Goal: Entertainment & Leisure: Consume media (video, audio)

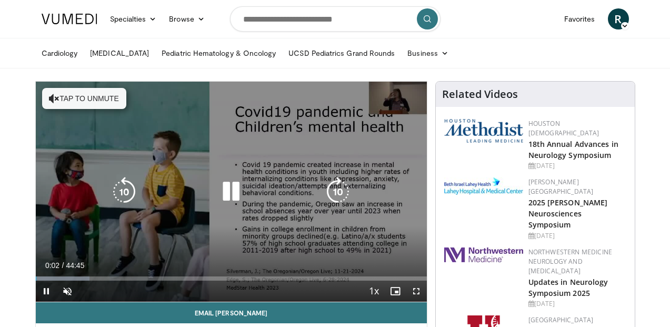
click at [69, 97] on button "Tap to unmute" at bounding box center [84, 98] width 84 height 21
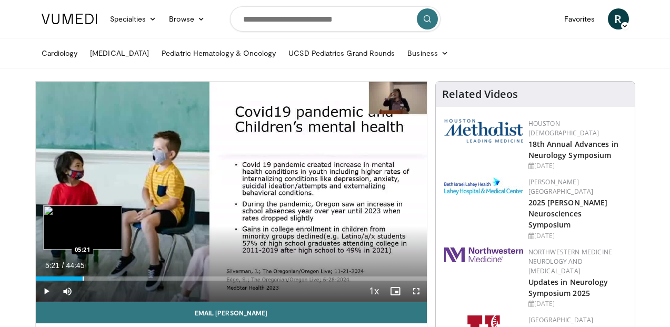
drag, startPoint x: 74, startPoint y: 276, endPoint x: 82, endPoint y: 277, distance: 8.4
click at [83, 277] on div "Progress Bar" at bounding box center [83, 278] width 1 height 4
drag, startPoint x: 81, startPoint y: 278, endPoint x: 89, endPoint y: 278, distance: 7.9
click at [89, 278] on div "Progress Bar" at bounding box center [89, 278] width 1 height 4
click at [94, 278] on div "Progress Bar" at bounding box center [94, 278] width 1 height 4
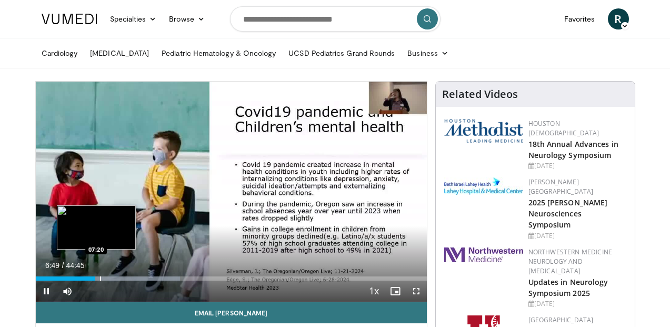
click at [100, 279] on video-js "**********" at bounding box center [231, 192] width 391 height 221
click at [101, 279] on div "Progress Bar" at bounding box center [101, 278] width 1 height 4
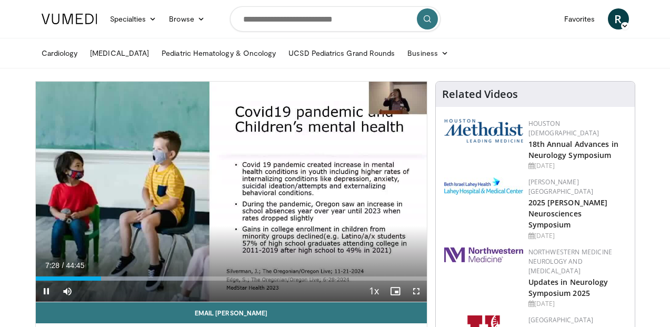
drag, startPoint x: 101, startPoint y: 281, endPoint x: 106, endPoint y: 281, distance: 5.8
click at [106, 281] on div "Current Time 7:28 / Duration 44:45 Pause Skip Backward Skip Forward Mute 88% Lo…" at bounding box center [231, 291] width 391 height 21
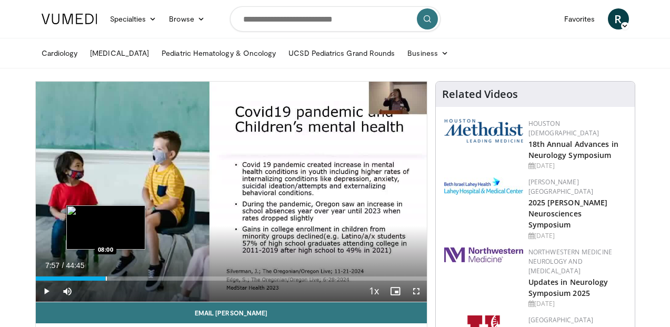
drag, startPoint x: 99, startPoint y: 279, endPoint x: 105, endPoint y: 279, distance: 6.3
click at [106, 279] on div "Progress Bar" at bounding box center [106, 278] width 1 height 4
drag, startPoint x: 105, startPoint y: 278, endPoint x: 118, endPoint y: 278, distance: 12.6
click at [119, 278] on div "Progress Bar" at bounding box center [119, 278] width 1 height 4
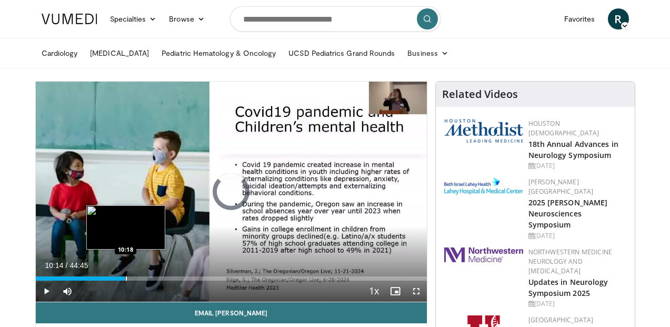
drag, startPoint x: 118, startPoint y: 280, endPoint x: 125, endPoint y: 280, distance: 7.4
click at [126, 280] on div "Progress Bar" at bounding box center [126, 278] width 1 height 4
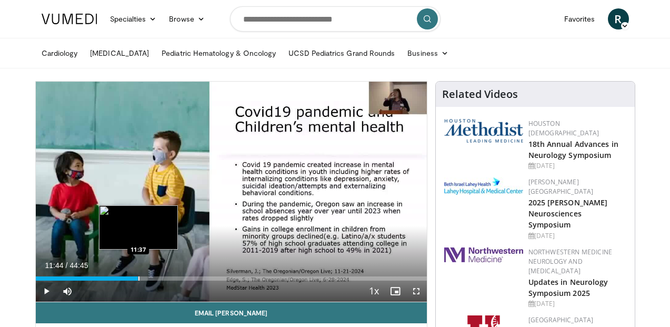
drag, startPoint x: 126, startPoint y: 279, endPoint x: 138, endPoint y: 278, distance: 11.6
click at [138, 278] on div "Progress Bar" at bounding box center [138, 278] width 1 height 4
drag, startPoint x: 138, startPoint y: 278, endPoint x: 144, endPoint y: 279, distance: 5.9
click at [145, 279] on div "Progress Bar" at bounding box center [145, 278] width 1 height 4
drag, startPoint x: 146, startPoint y: 280, endPoint x: 153, endPoint y: 280, distance: 6.8
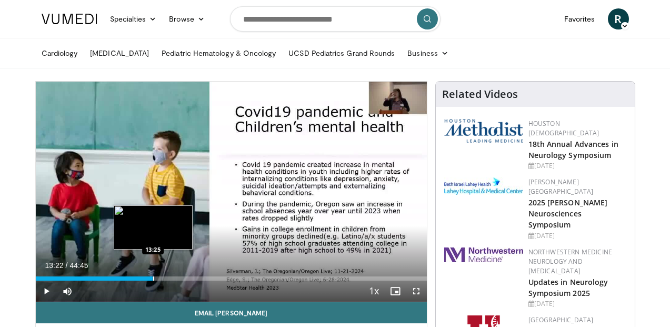
click at [153, 280] on div "Progress Bar" at bounding box center [153, 278] width 1 height 4
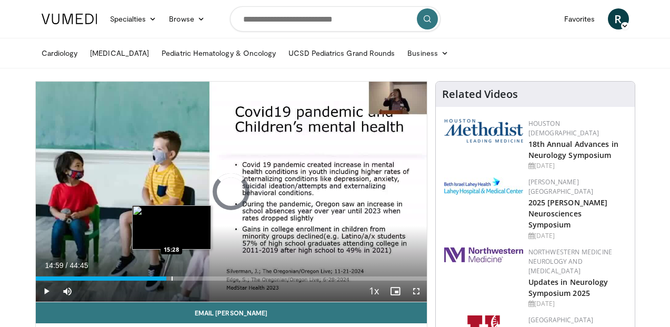
drag, startPoint x: 153, startPoint y: 280, endPoint x: 171, endPoint y: 280, distance: 18.4
click at [172, 280] on div "Progress Bar" at bounding box center [172, 278] width 1 height 4
drag, startPoint x: 171, startPoint y: 280, endPoint x: 178, endPoint y: 279, distance: 6.9
click at [178, 279] on div "Progress Bar" at bounding box center [178, 278] width 1 height 4
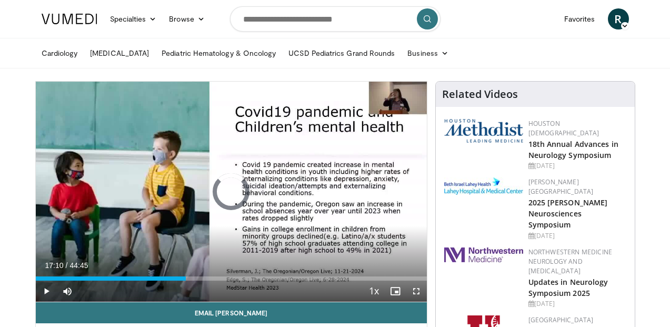
drag, startPoint x: 181, startPoint y: 280, endPoint x: 186, endPoint y: 281, distance: 5.3
click at [186, 281] on div "Current Time 17:10 / Duration 44:45 Play Skip Backward Skip Forward Mute 88% Lo…" at bounding box center [231, 291] width 391 height 21
click at [191, 282] on video-js "**********" at bounding box center [231, 192] width 391 height 221
drag, startPoint x: 186, startPoint y: 280, endPoint x: 194, endPoint y: 281, distance: 7.4
click at [194, 281] on video-js "**********" at bounding box center [231, 192] width 391 height 221
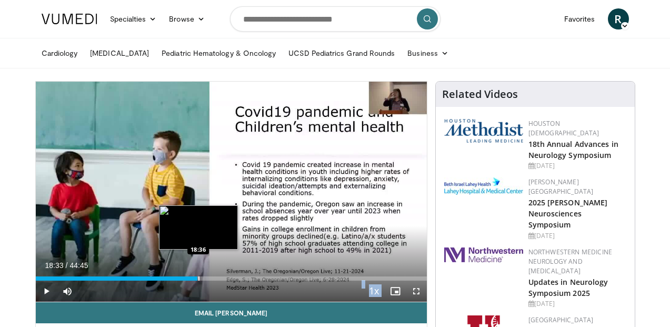
drag, startPoint x: 192, startPoint y: 280, endPoint x: 198, endPoint y: 280, distance: 6.3
click at [198, 280] on div "Progress Bar" at bounding box center [198, 278] width 1 height 4
click at [204, 278] on div "Loaded : 48.83% 19:20 19:12" at bounding box center [231, 278] width 391 height 4
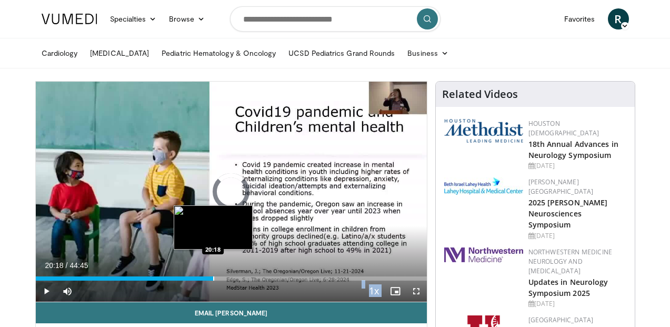
click at [213, 279] on div "Progress Bar" at bounding box center [213, 278] width 1 height 4
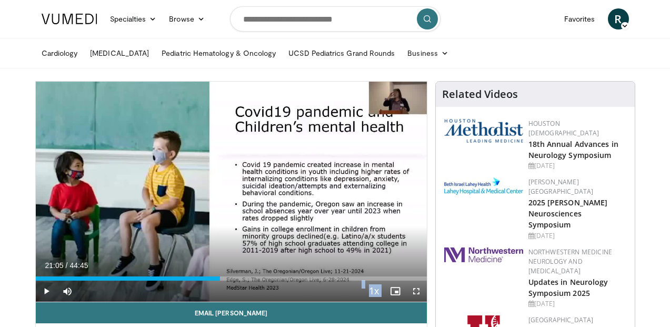
click at [219, 278] on div "Progress Bar" at bounding box center [219, 278] width 1 height 4
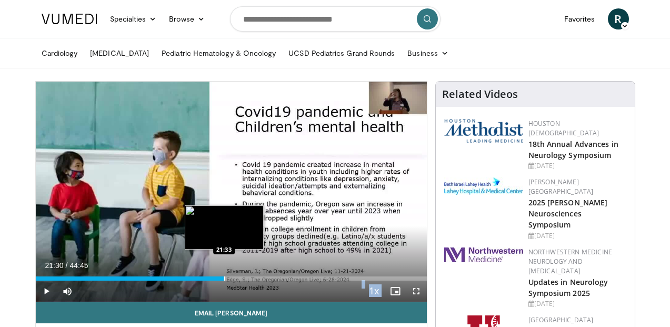
click at [224, 279] on div "Progress Bar" at bounding box center [224, 278] width 1 height 4
drag, startPoint x: 224, startPoint y: 279, endPoint x: 229, endPoint y: 279, distance: 5.8
click at [230, 279] on div "Progress Bar" at bounding box center [230, 278] width 1 height 4
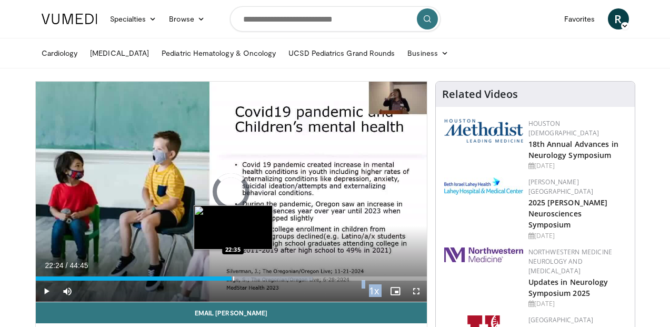
drag, startPoint x: 229, startPoint y: 279, endPoint x: 234, endPoint y: 278, distance: 5.3
click at [234, 278] on div "Progress Bar" at bounding box center [233, 278] width 1 height 4
click at [239, 279] on div "Progress Bar" at bounding box center [239, 278] width 1 height 4
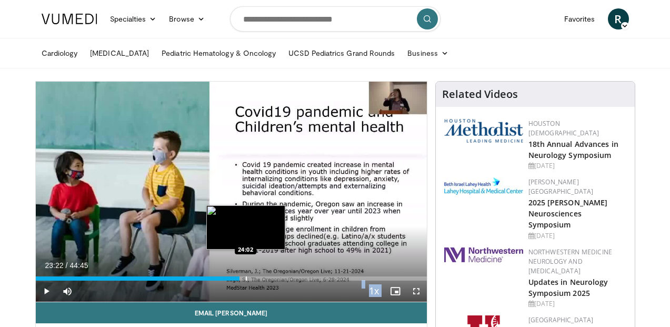
drag, startPoint x: 239, startPoint y: 279, endPoint x: 245, endPoint y: 279, distance: 6.3
click at [246, 279] on div "Progress Bar" at bounding box center [246, 278] width 1 height 4
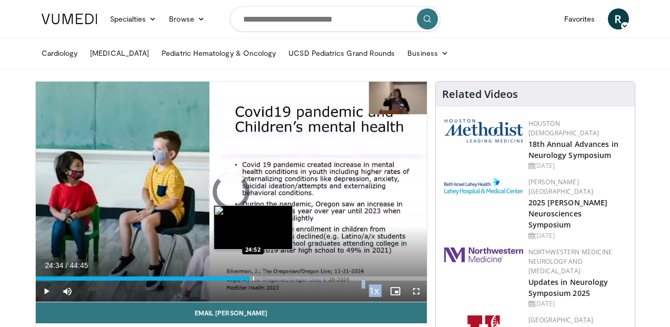
drag, startPoint x: 246, startPoint y: 279, endPoint x: 253, endPoint y: 279, distance: 6.3
click at [253, 279] on div "Progress Bar" at bounding box center [253, 278] width 1 height 4
drag, startPoint x: 253, startPoint y: 279, endPoint x: 259, endPoint y: 279, distance: 6.3
click at [259, 279] on div "Progress Bar" at bounding box center [259, 278] width 1 height 4
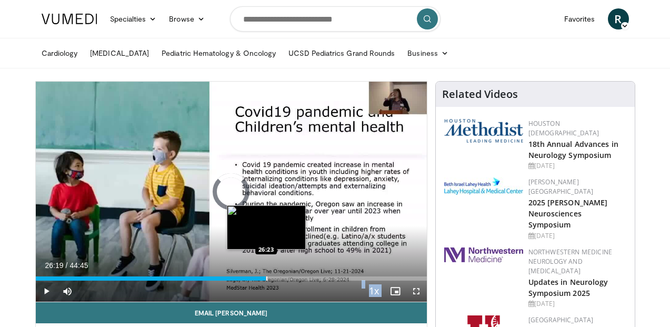
drag, startPoint x: 259, startPoint y: 279, endPoint x: 266, endPoint y: 279, distance: 6.8
click at [266, 279] on div "Progress Bar" at bounding box center [266, 278] width 1 height 4
click at [270, 279] on div "Progress Bar" at bounding box center [270, 278] width 1 height 4
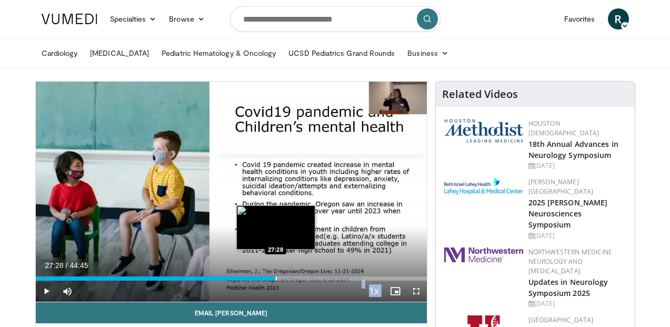
click at [276, 279] on div "Progress Bar" at bounding box center [276, 278] width 1 height 4
click at [278, 280] on div "Progress Bar" at bounding box center [278, 278] width 1 height 4
click at [280, 280] on div "Progress Bar" at bounding box center [280, 278] width 1 height 4
click at [283, 280] on div "Progress Bar" at bounding box center [283, 278] width 1 height 4
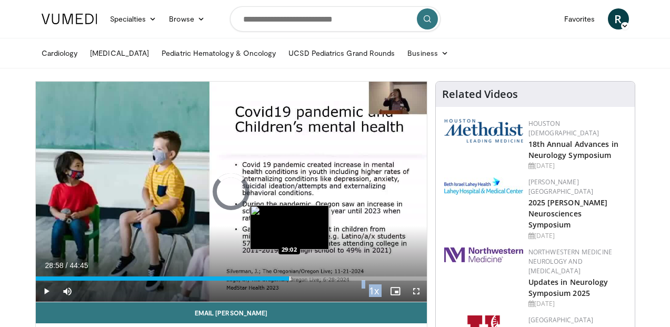
click at [289, 277] on div "Progress Bar" at bounding box center [289, 278] width 1 height 4
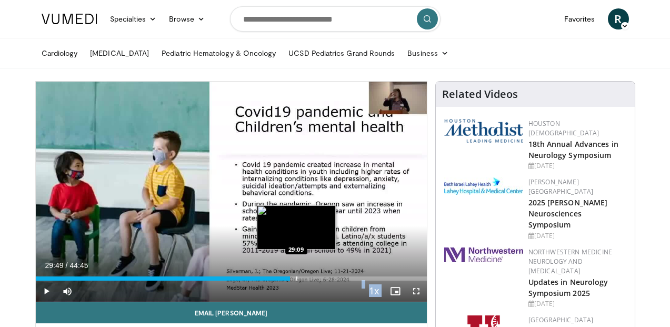
drag, startPoint x: 290, startPoint y: 279, endPoint x: 297, endPoint y: 279, distance: 6.9
click at [297, 279] on div "Progress Bar" at bounding box center [296, 278] width 1 height 4
click at [306, 279] on div "Progress Bar" at bounding box center [306, 278] width 1 height 4
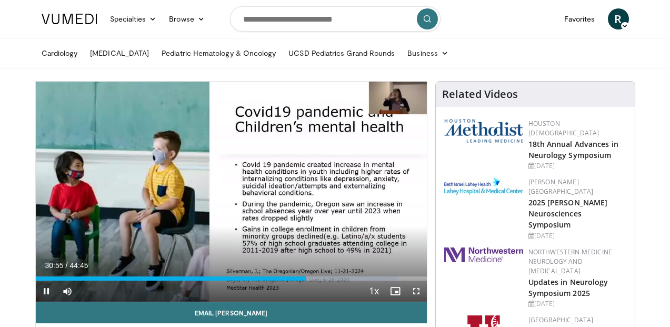
drag, startPoint x: 305, startPoint y: 281, endPoint x: 311, endPoint y: 281, distance: 5.8
click at [311, 281] on div "Current Time 30:55 / Duration 44:45 Pause Skip Backward Skip Forward Mute 88% L…" at bounding box center [231, 291] width 391 height 21
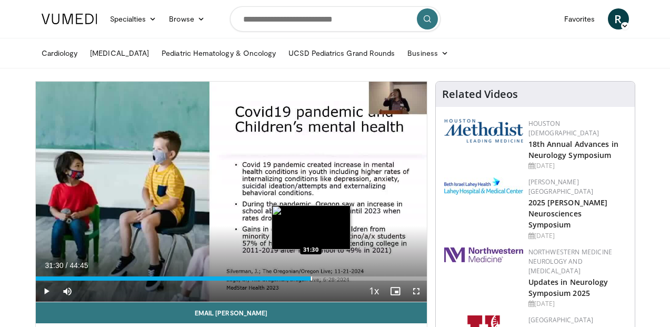
click at [311, 278] on div "Progress Bar" at bounding box center [311, 278] width 1 height 4
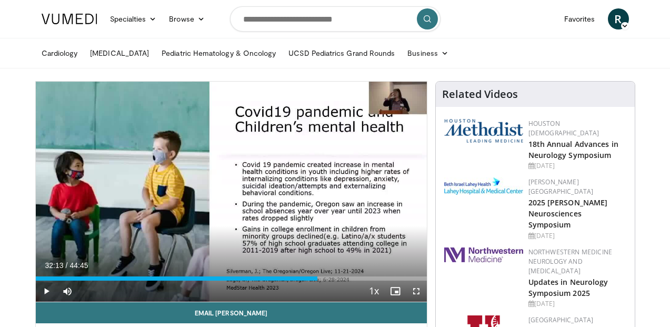
click at [317, 279] on div "Progress Bar" at bounding box center [317, 278] width 1 height 4
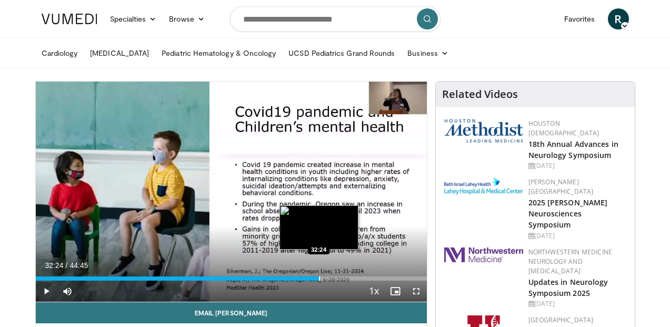
click at [319, 280] on div "Progress Bar" at bounding box center [319, 278] width 1 height 4
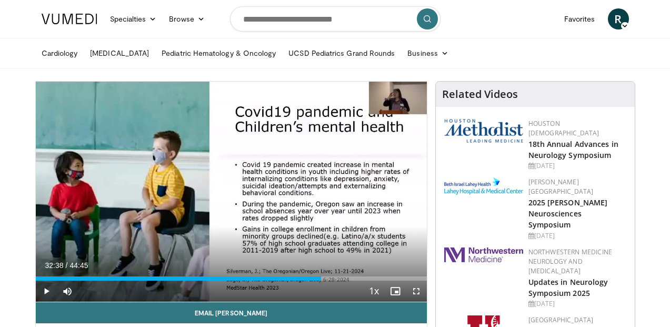
click at [322, 281] on div "Current Time 32:38 / Duration 44:45 Play Skip Backward Skip Forward Mute 88% Lo…" at bounding box center [231, 291] width 391 height 21
drag, startPoint x: 323, startPoint y: 282, endPoint x: 329, endPoint y: 282, distance: 6.3
click at [329, 282] on div "Current Time 32:48 / Duration 44:45 Pause Skip Backward Skip Forward Mute 88% L…" at bounding box center [231, 291] width 391 height 21
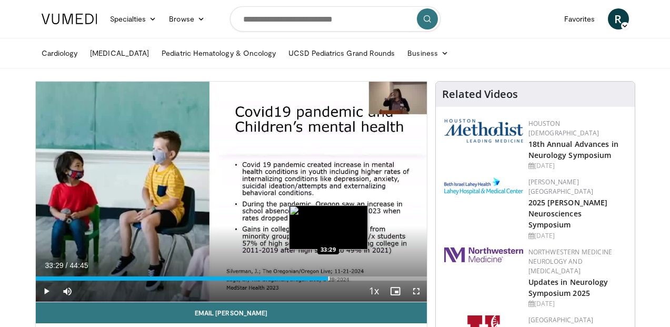
click at [328, 277] on div "Progress Bar" at bounding box center [328, 278] width 1 height 4
click at [333, 277] on video-js "**********" at bounding box center [231, 192] width 391 height 221
drag, startPoint x: 328, startPoint y: 278, endPoint x: 336, endPoint y: 278, distance: 8.4
click at [337, 278] on div "Progress Bar" at bounding box center [337, 278] width 1 height 4
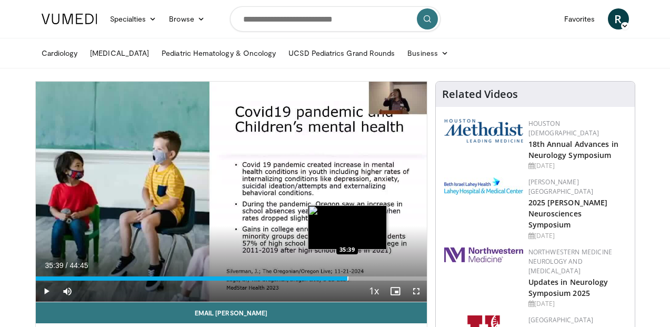
click at [347, 279] on div "Progress Bar" at bounding box center [347, 278] width 1 height 4
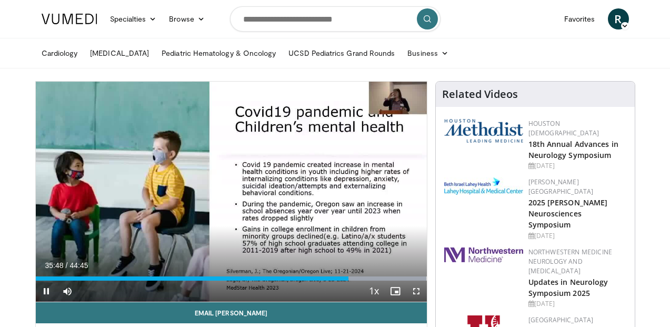
click at [353, 281] on div "Current Time 35:48 / Duration 44:45 Pause Skip Backward Skip Forward Mute 88% L…" at bounding box center [231, 291] width 391 height 21
click at [356, 280] on div "Progress Bar" at bounding box center [356, 278] width 1 height 4
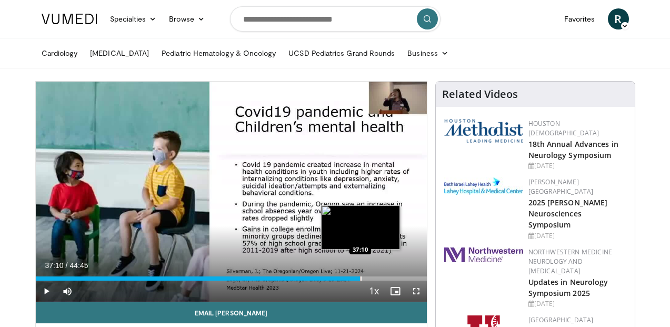
click at [361, 276] on div "Progress Bar" at bounding box center [361, 278] width 1 height 4
click at [363, 279] on div "Progress Bar" at bounding box center [363, 278] width 1 height 4
click at [371, 277] on div "Progress Bar" at bounding box center [371, 278] width 1 height 4
click at [371, 278] on div "Progress Bar" at bounding box center [371, 278] width 1 height 4
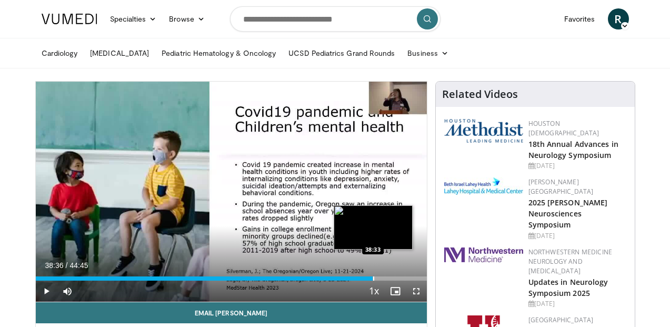
click at [373, 278] on div "Progress Bar" at bounding box center [373, 278] width 1 height 4
click at [376, 278] on div "Progress Bar" at bounding box center [376, 278] width 1 height 4
click at [377, 278] on div "Progress Bar" at bounding box center [377, 278] width 1 height 4
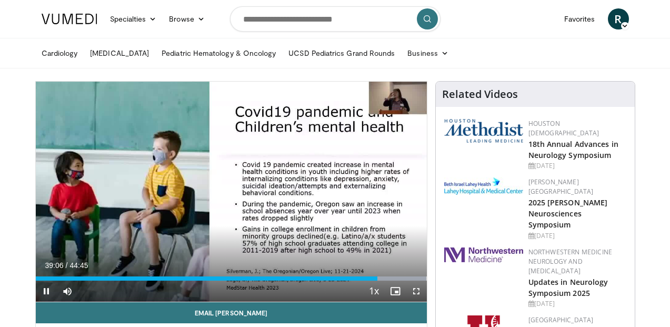
click at [353, 288] on div "Current Time 39:06 / Duration 44:45 Pause Skip Backward Skip Forward Mute 88% L…" at bounding box center [231, 291] width 391 height 21
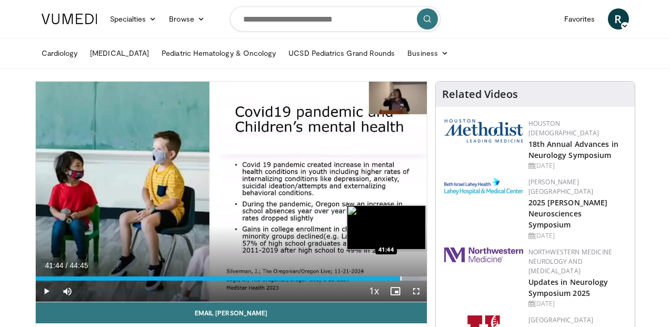
drag, startPoint x: 389, startPoint y: 278, endPoint x: 400, endPoint y: 278, distance: 11.1
click at [401, 278] on div "Progress Bar" at bounding box center [401, 278] width 1 height 4
click at [405, 279] on div "Progress Bar" at bounding box center [405, 278] width 1 height 4
click at [408, 279] on video-js "**********" at bounding box center [231, 192] width 391 height 221
click at [408, 278] on div "Progress Bar" at bounding box center [408, 278] width 1 height 4
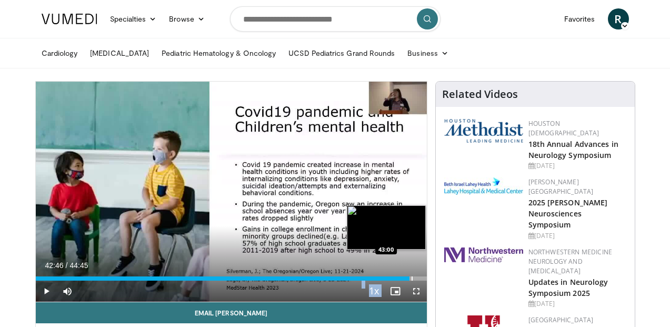
click at [412, 278] on div "Progress Bar" at bounding box center [412, 278] width 1 height 4
click at [414, 278] on div "Progress Bar" at bounding box center [414, 278] width 1 height 4
click at [417, 279] on div "Progress Bar" at bounding box center [417, 278] width 1 height 4
click at [418, 279] on div "Progress Bar" at bounding box center [418, 278] width 1 height 4
click at [424, 279] on div "Progress Bar" at bounding box center [424, 278] width 1 height 4
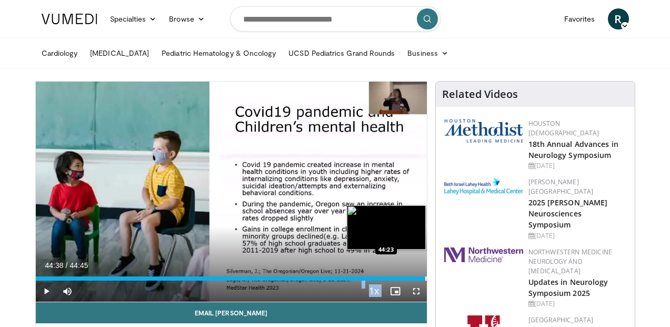
click at [425, 279] on div "Progress Bar" at bounding box center [425, 278] width 1 height 4
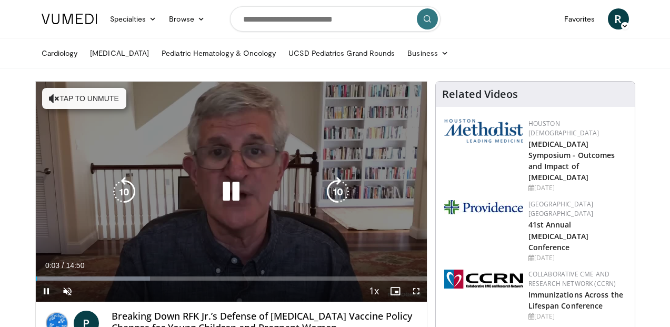
click at [236, 193] on icon "Video Player" at bounding box center [230, 191] width 29 height 29
click at [226, 189] on icon "Video Player" at bounding box center [230, 191] width 29 height 29
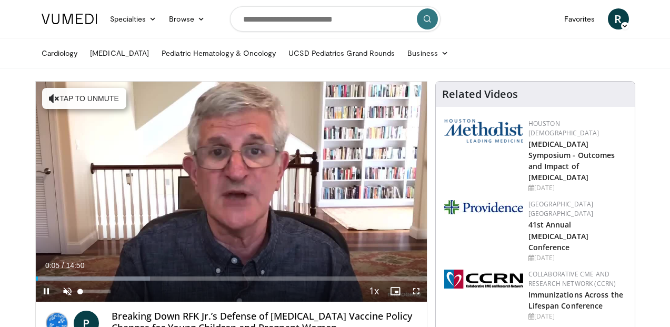
click at [70, 292] on span "Video Player" at bounding box center [67, 291] width 21 height 21
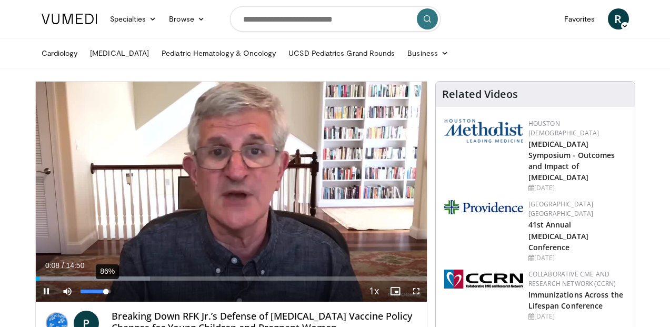
click at [106, 291] on div "Volume Level" at bounding box center [94, 291] width 26 height 4
drag, startPoint x: 106, startPoint y: 290, endPoint x: 97, endPoint y: 290, distance: 8.4
click at [97, 290] on div "Volume Level" at bounding box center [89, 291] width 17 height 4
